Goal: Download file/media

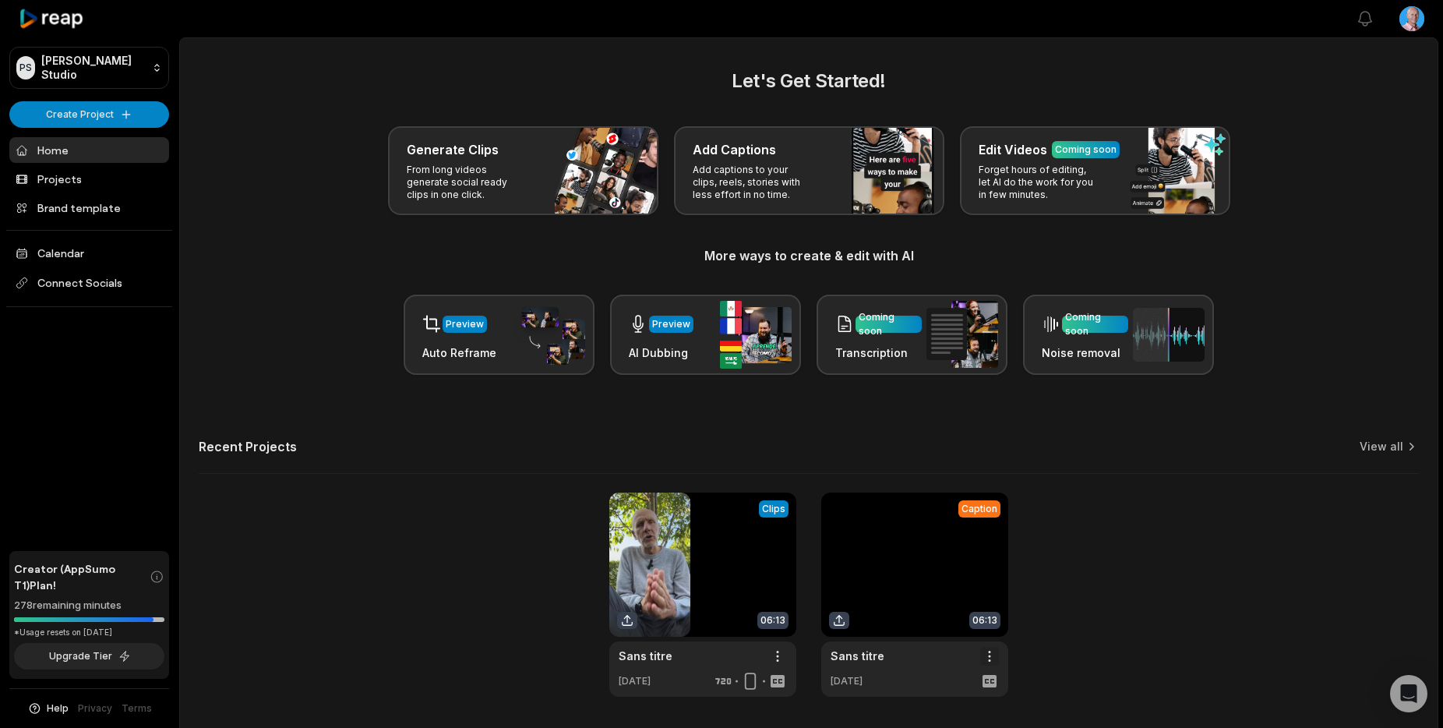
click at [990, 656] on html "PS [PERSON_NAME] Studio Create Project Home Projects Brand template Calendar Co…" at bounding box center [721, 364] width 1443 height 728
click at [940, 710] on span "Delete" at bounding box center [942, 711] width 34 height 16
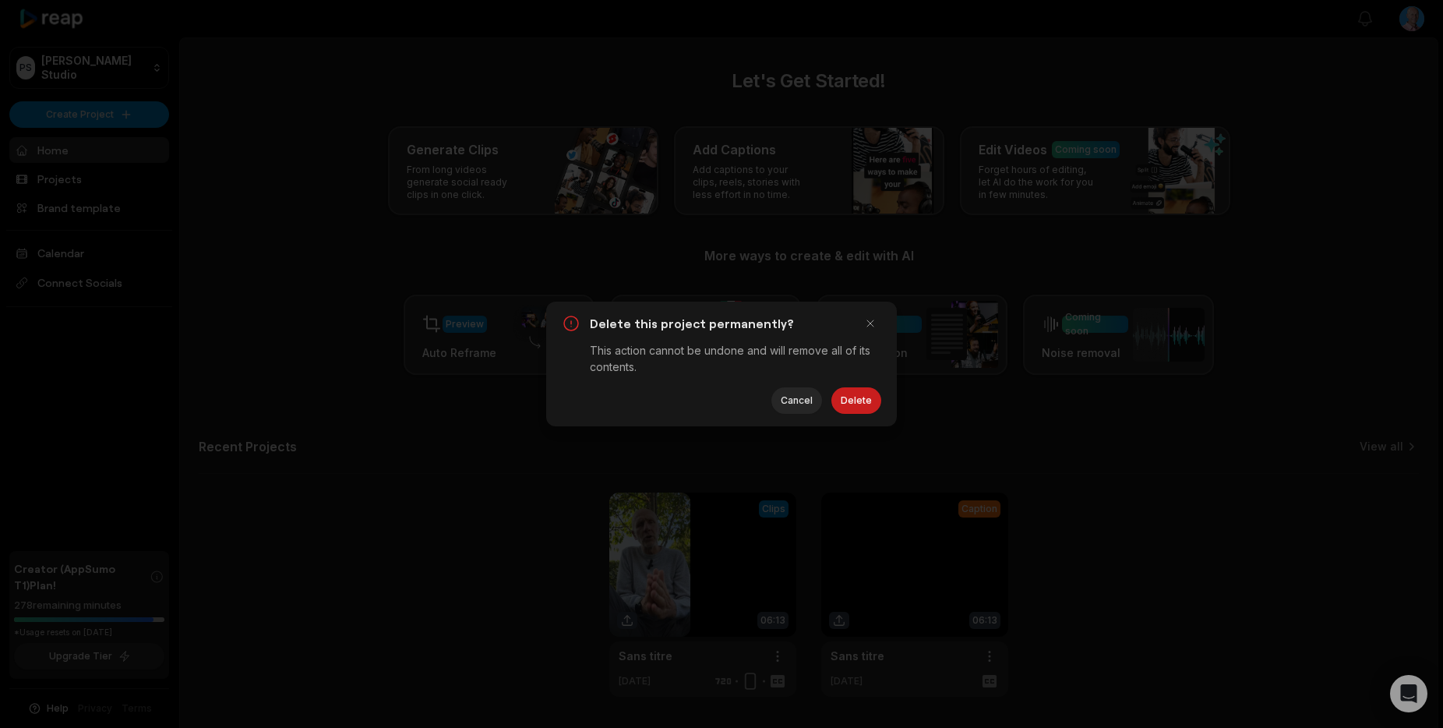
click at [861, 403] on button "Delete" at bounding box center [856, 400] width 50 height 26
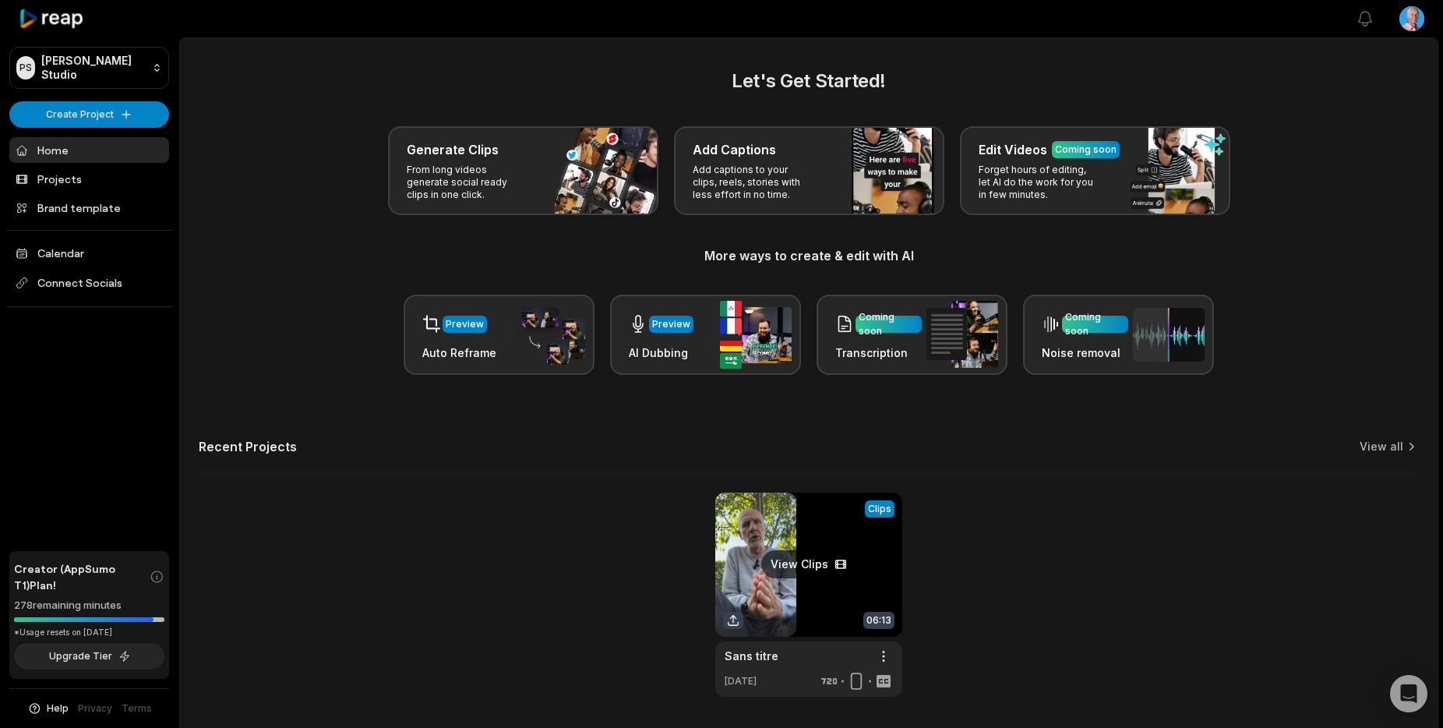
click at [783, 550] on link at bounding box center [808, 594] width 187 height 204
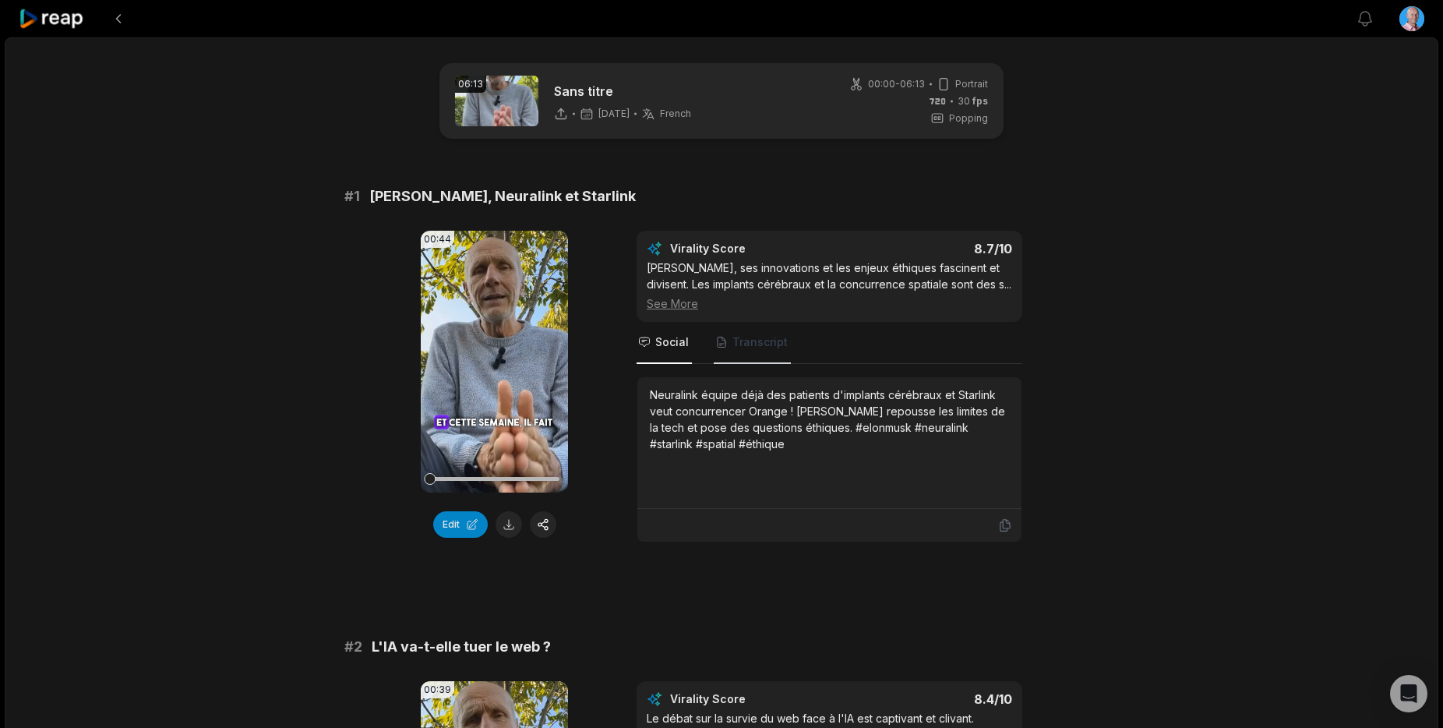
click at [752, 345] on span "Transcript" at bounding box center [759, 342] width 55 height 16
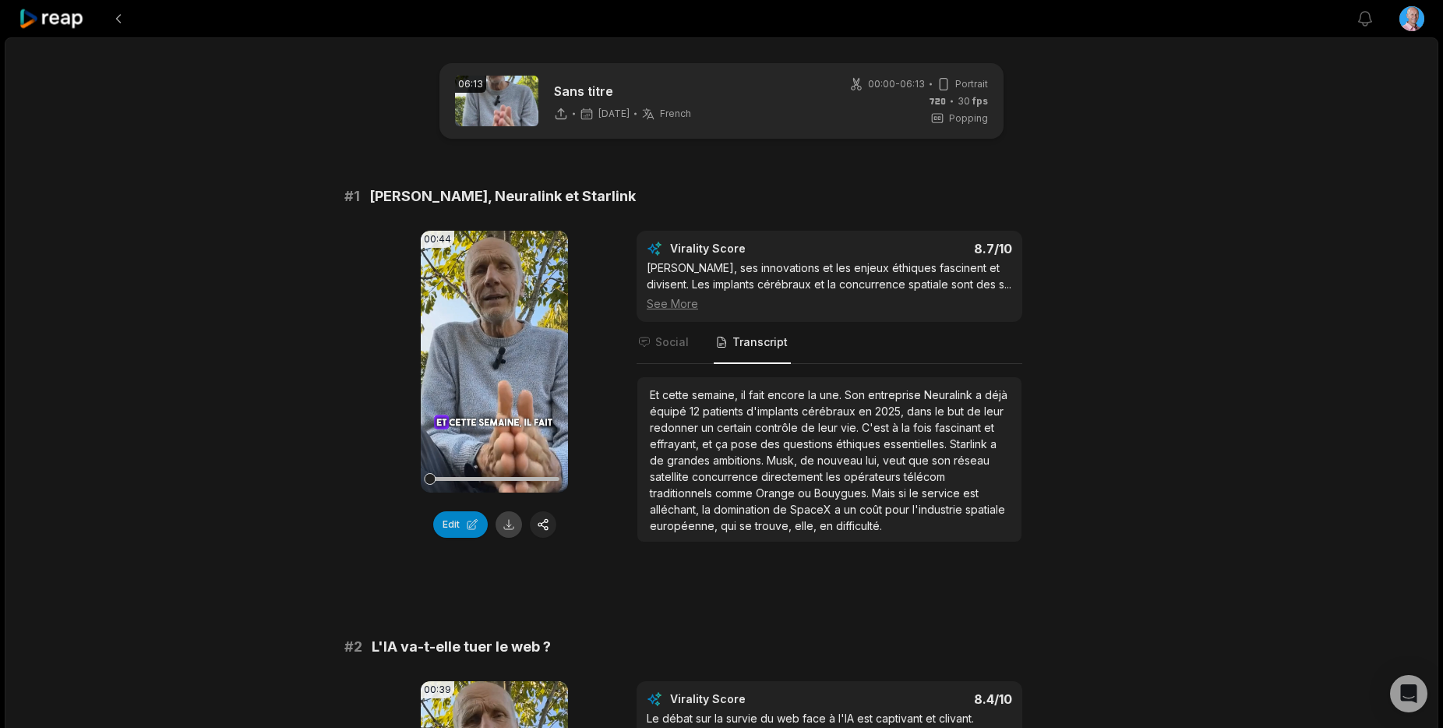
click at [508, 525] on button at bounding box center [508, 524] width 26 height 26
click at [672, 346] on span "Social" at bounding box center [671, 342] width 33 height 16
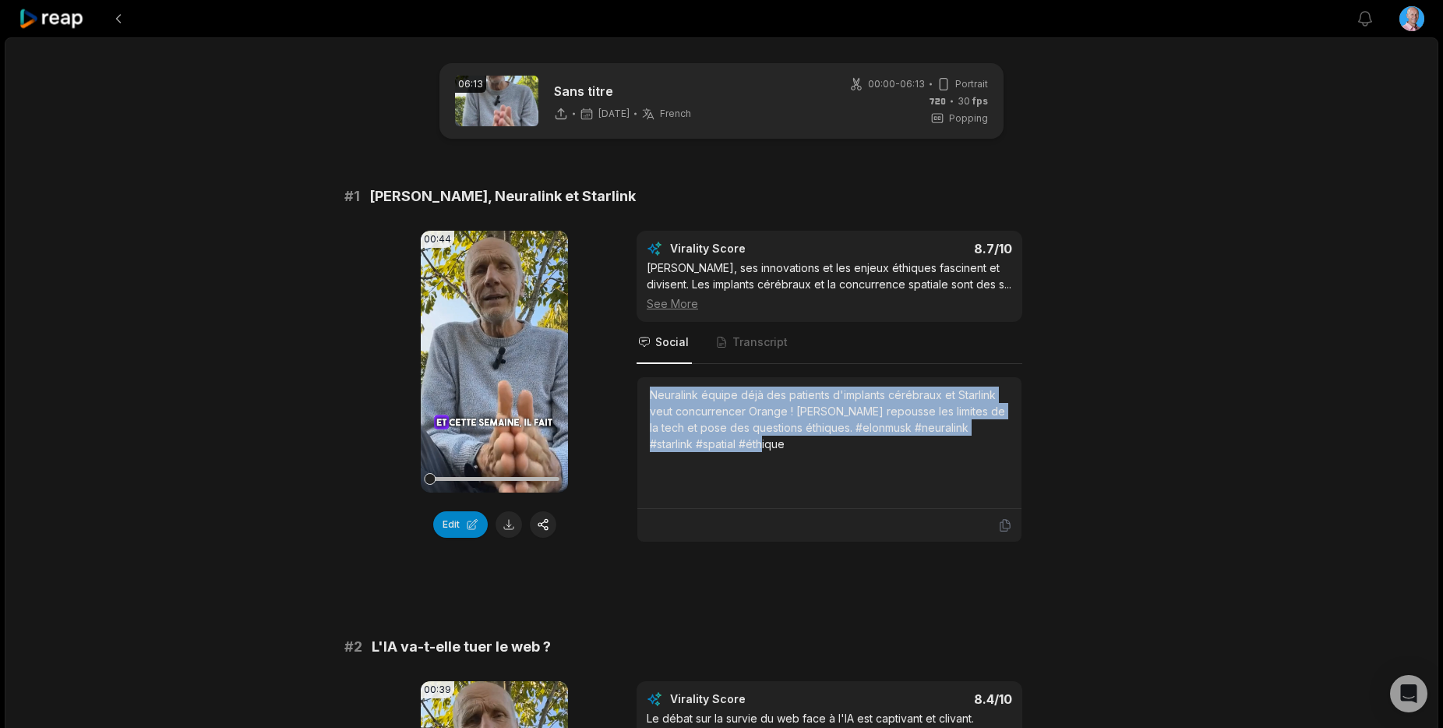
drag, startPoint x: 755, startPoint y: 448, endPoint x: 633, endPoint y: 393, distance: 133.5
click at [631, 393] on div "00:44 Your browser does not support mp4 format. Edit Virality Score 8.7 /10 [PE…" at bounding box center [721, 387] width 754 height 312
copy div "Neuralink équipe déjà des patients d'implants cérébraux et Starlink veut concur…"
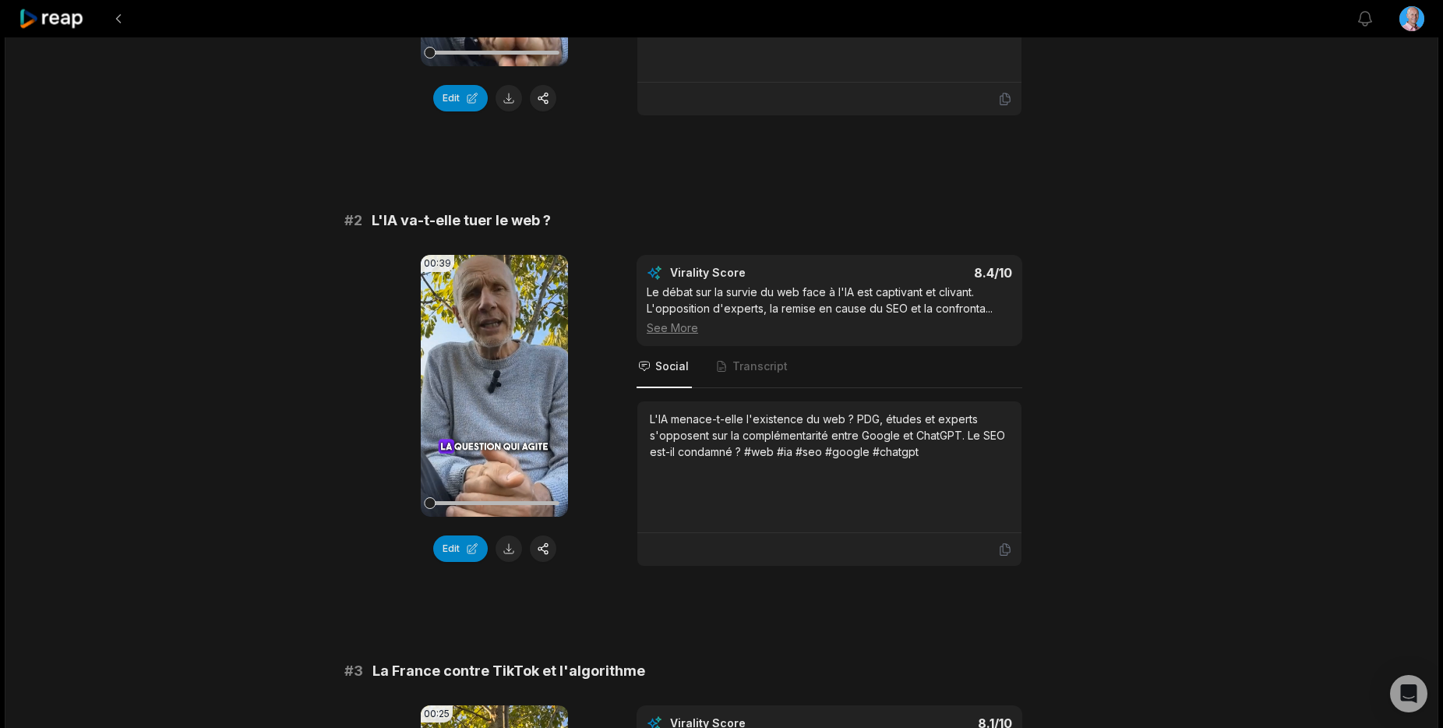
scroll to position [425, 0]
click at [752, 372] on span "Transcript" at bounding box center [759, 367] width 55 height 16
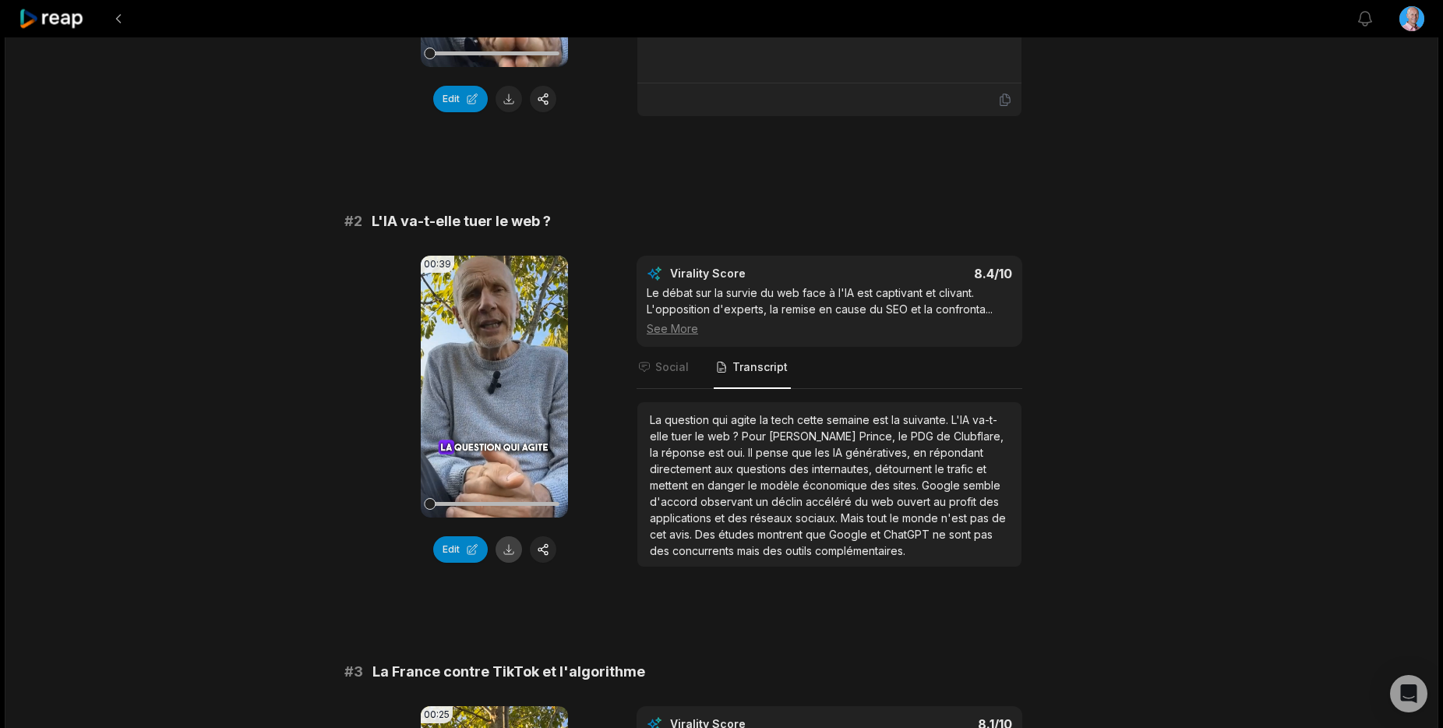
click at [509, 552] on button at bounding box center [508, 549] width 26 height 26
click at [675, 372] on span "Social" at bounding box center [671, 367] width 33 height 16
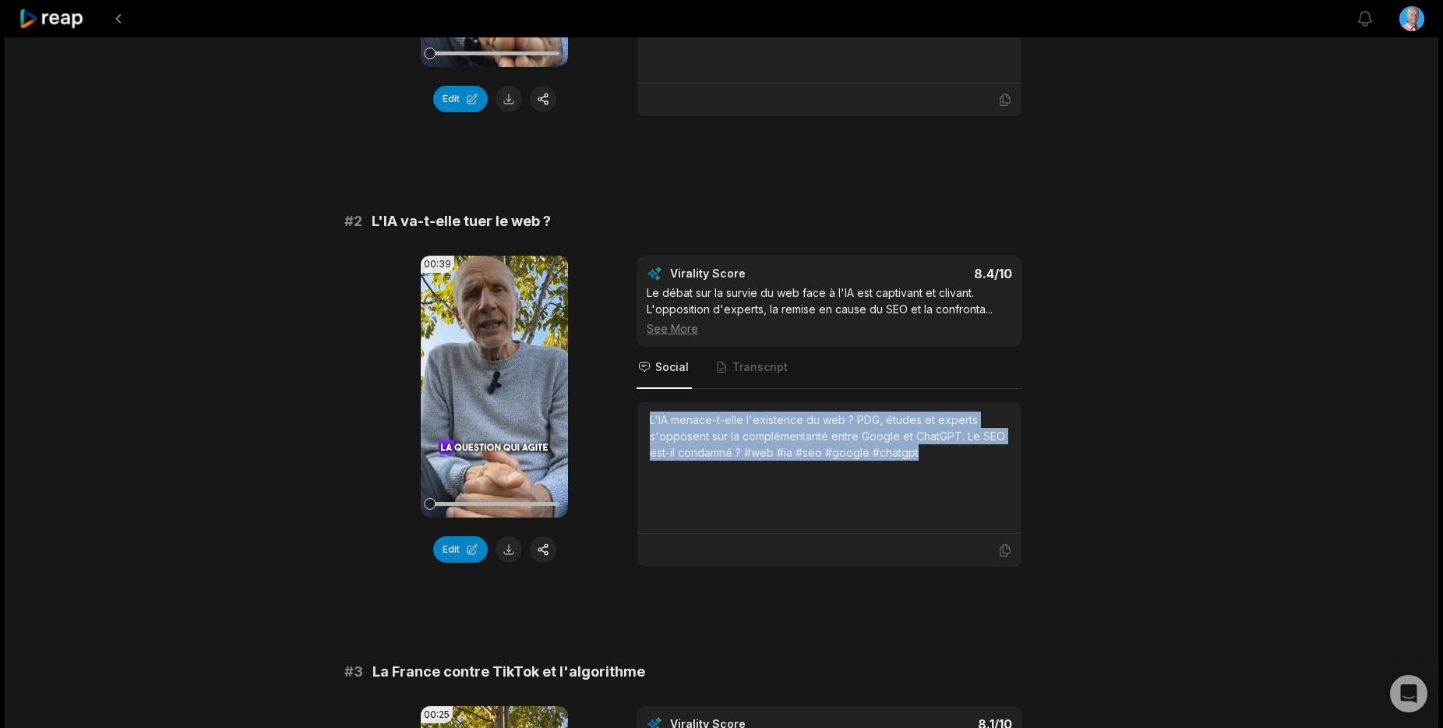
drag, startPoint x: 935, startPoint y: 458, endPoint x: 644, endPoint y: 424, distance: 293.3
click at [644, 424] on div "L'IA menace-t-elle l'existence du web ? PDG, études et experts s'opposent sur l…" at bounding box center [829, 468] width 384 height 132
copy div "L'IA menace-t-elle l'existence du web ? PDG, études et experts s'opposent sur l…"
